Goal: Communication & Community: Connect with others

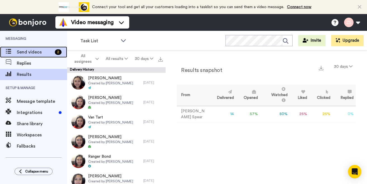
click at [27, 55] on span "Send videos" at bounding box center [35, 52] width 36 height 7
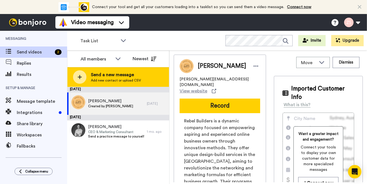
click at [111, 76] on span "Send a new message" at bounding box center [116, 74] width 50 height 7
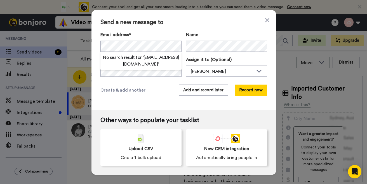
click at [224, 24] on span "Send a new message to" at bounding box center [183, 22] width 167 height 7
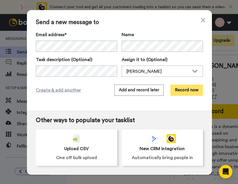
click at [186, 92] on button "Record now" at bounding box center [186, 90] width 32 height 11
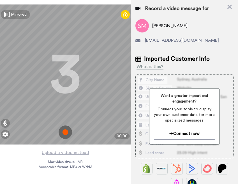
click at [66, 132] on img at bounding box center [64, 131] width 13 height 13
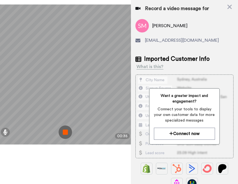
click at [66, 131] on img at bounding box center [64, 131] width 13 height 13
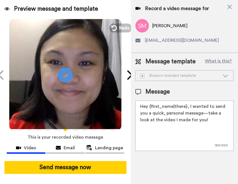
click at [66, 74] on icon at bounding box center [65, 74] width 15 height 15
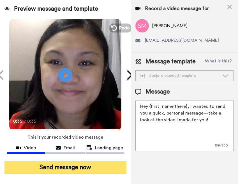
click at [86, 169] on button "Send message now" at bounding box center [65, 167] width 122 height 13
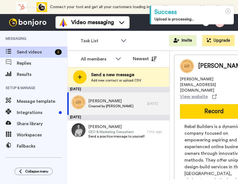
click at [116, 78] on span "Add new contact or upload CSV" at bounding box center [116, 80] width 50 height 4
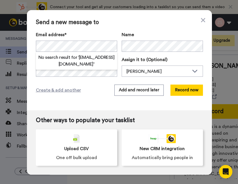
click at [154, 26] on div "Send a new message to Email address* No search result for ‘ denzel@debenterpris…" at bounding box center [119, 60] width 185 height 100
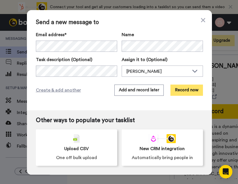
click at [187, 89] on button "Record now" at bounding box center [186, 90] width 32 height 11
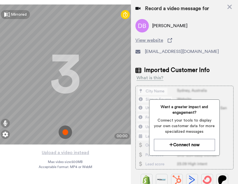
click at [65, 132] on img at bounding box center [64, 131] width 13 height 13
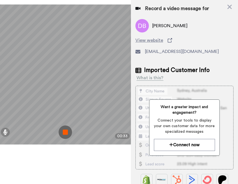
click at [67, 133] on img at bounding box center [64, 131] width 13 height 13
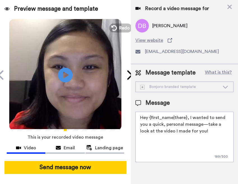
click at [67, 76] on icon at bounding box center [65, 74] width 15 height 15
click at [68, 81] on icon "Play/Pause" at bounding box center [65, 75] width 15 height 27
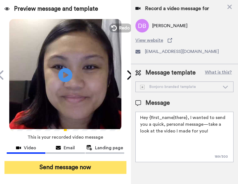
click at [74, 167] on button "Send message now" at bounding box center [65, 167] width 122 height 13
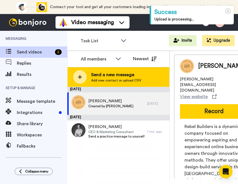
click at [117, 79] on span "Add new contact or upload CSV" at bounding box center [116, 80] width 50 height 4
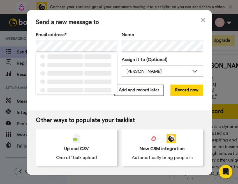
click at [156, 26] on div "Send a new message to Email address* ‌ ‌ ‌ ‌ ‌ ‌ ‌ ‌ ‌ ‌ ‌ ‌ ‌ ‌ ‌ Name Task de…" at bounding box center [119, 60] width 185 height 100
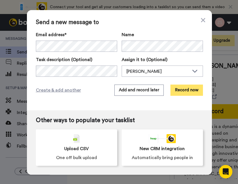
click at [187, 92] on button "Record now" at bounding box center [186, 90] width 32 height 11
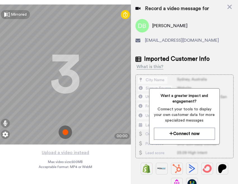
click at [64, 133] on img at bounding box center [64, 131] width 13 height 13
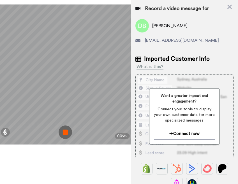
click at [65, 133] on img at bounding box center [64, 131] width 13 height 13
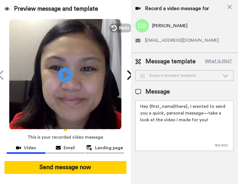
click at [58, 69] on icon "Play/Pause" at bounding box center [65, 75] width 15 height 27
click at [59, 93] on video at bounding box center [65, 74] width 112 height 112
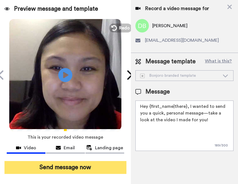
click at [76, 167] on button "Send message now" at bounding box center [65, 167] width 122 height 13
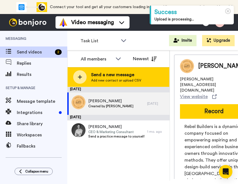
click at [110, 75] on span "Send a new message" at bounding box center [116, 74] width 50 height 7
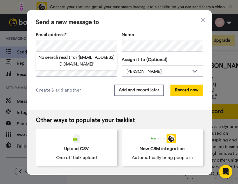
click at [156, 22] on span "Send a new message to" at bounding box center [119, 22] width 167 height 7
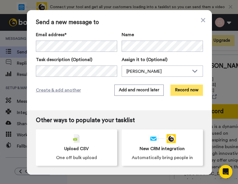
click at [185, 90] on button "Record now" at bounding box center [186, 90] width 32 height 11
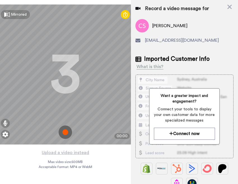
click at [67, 132] on img at bounding box center [64, 131] width 13 height 13
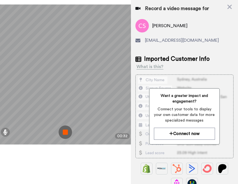
click at [66, 132] on img at bounding box center [64, 131] width 13 height 13
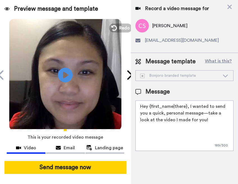
click at [67, 74] on icon at bounding box center [65, 74] width 15 height 15
click at [68, 88] on video at bounding box center [65, 74] width 112 height 112
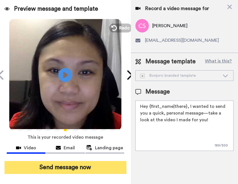
click at [80, 167] on button "Send message now" at bounding box center [65, 167] width 122 height 13
